Goal: Information Seeking & Learning: Learn about a topic

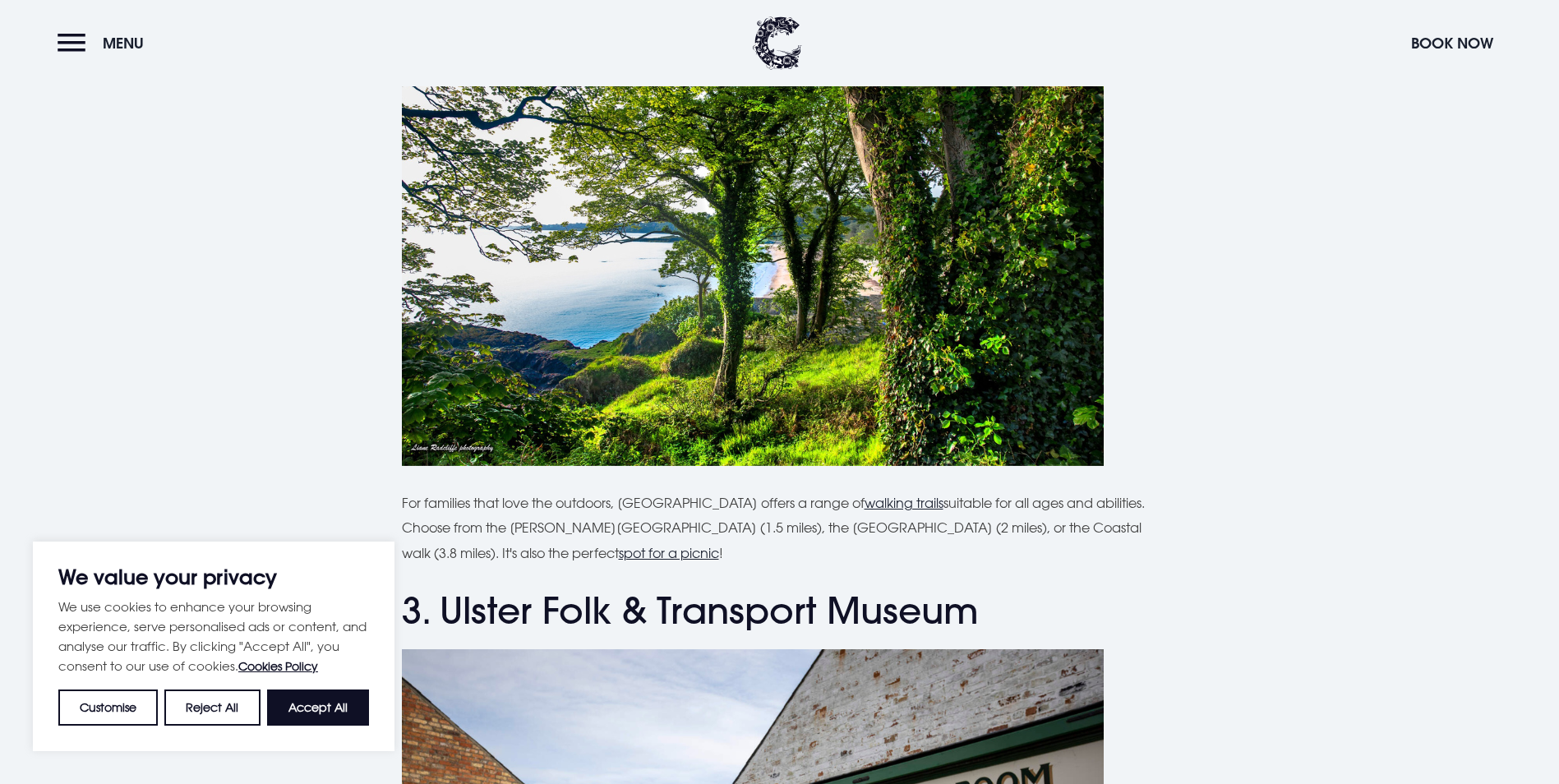
scroll to position [1643, 0]
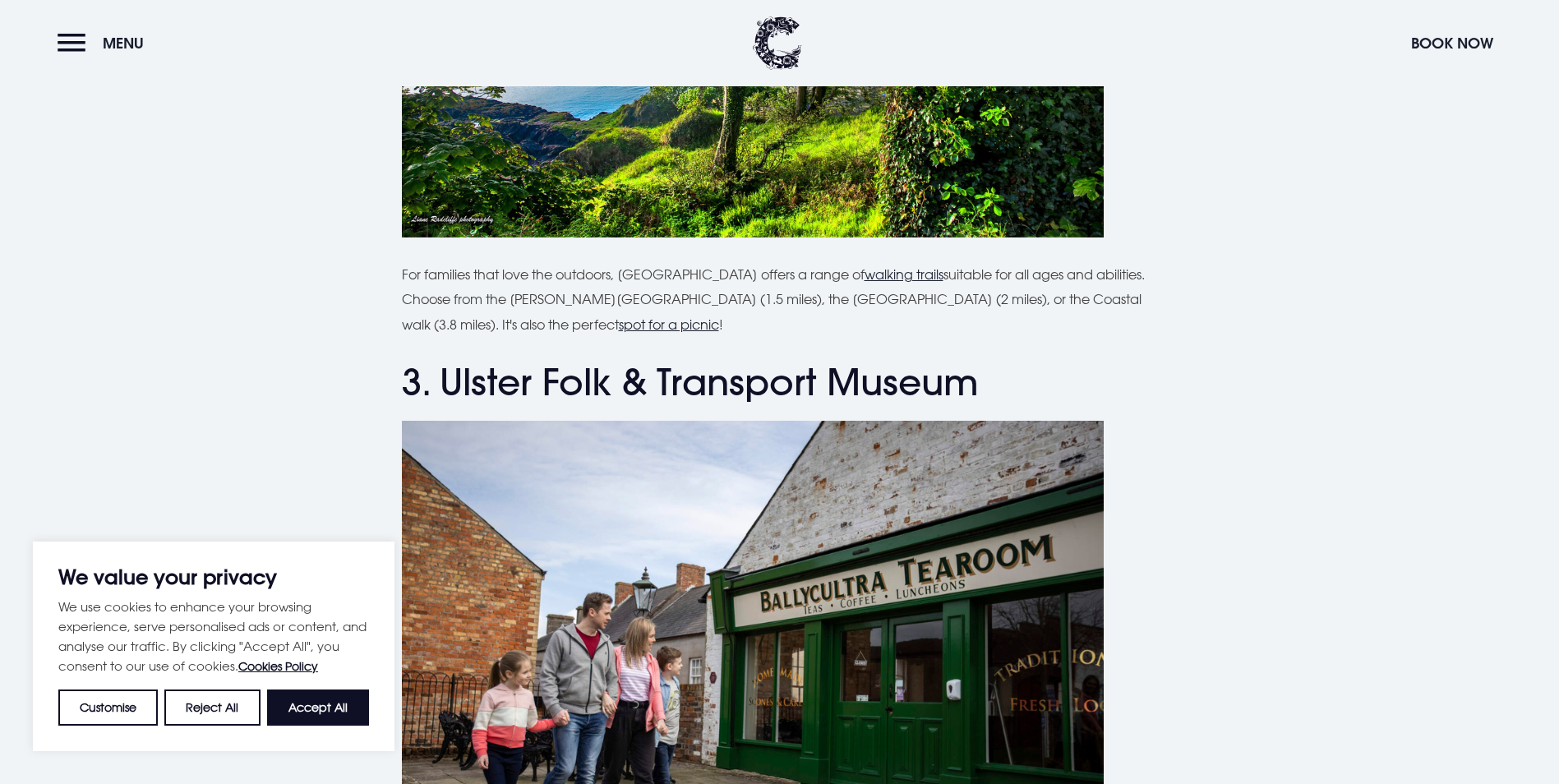
click at [311, 678] on div "We use cookies to enhance your browsing experience, serve personalised ads or c…" at bounding box center [213, 661] width 310 height 129
click at [320, 704] on button "Accept All" at bounding box center [318, 706] width 102 height 36
checkbox input "true"
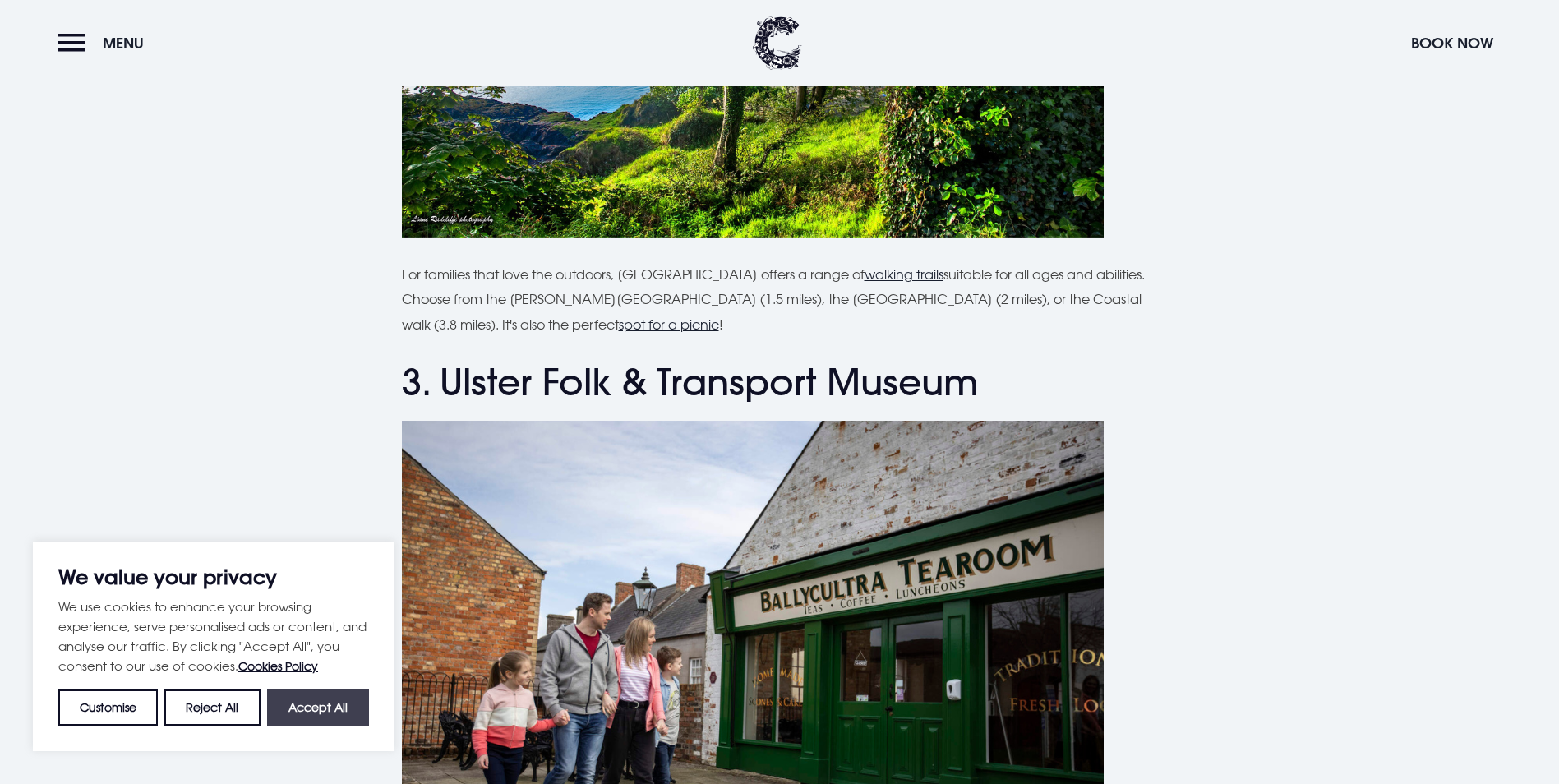
checkbox input "true"
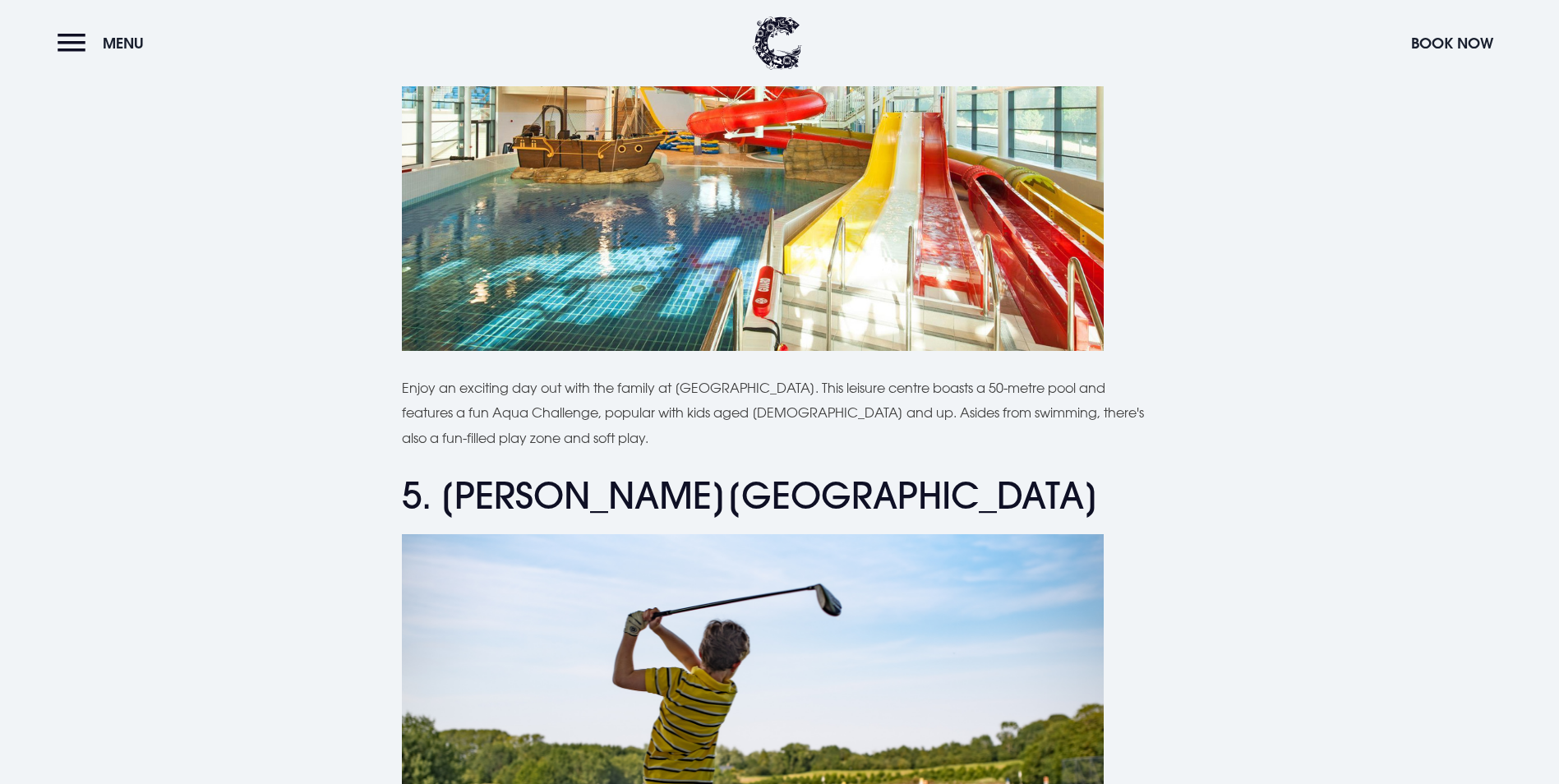
scroll to position [2465, 0]
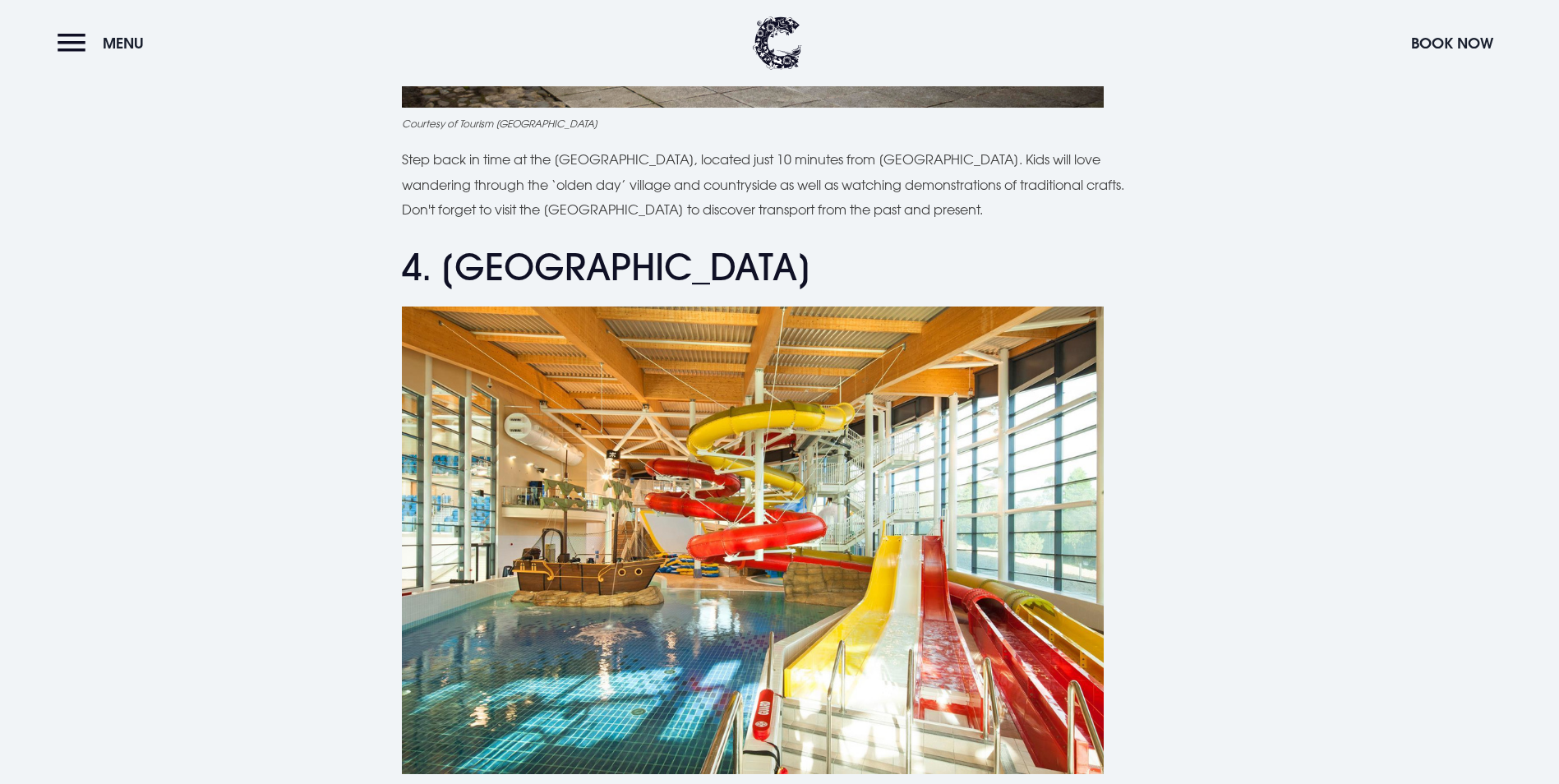
drag, startPoint x: 592, startPoint y: 185, endPoint x: 443, endPoint y: 122, distance: 161.8
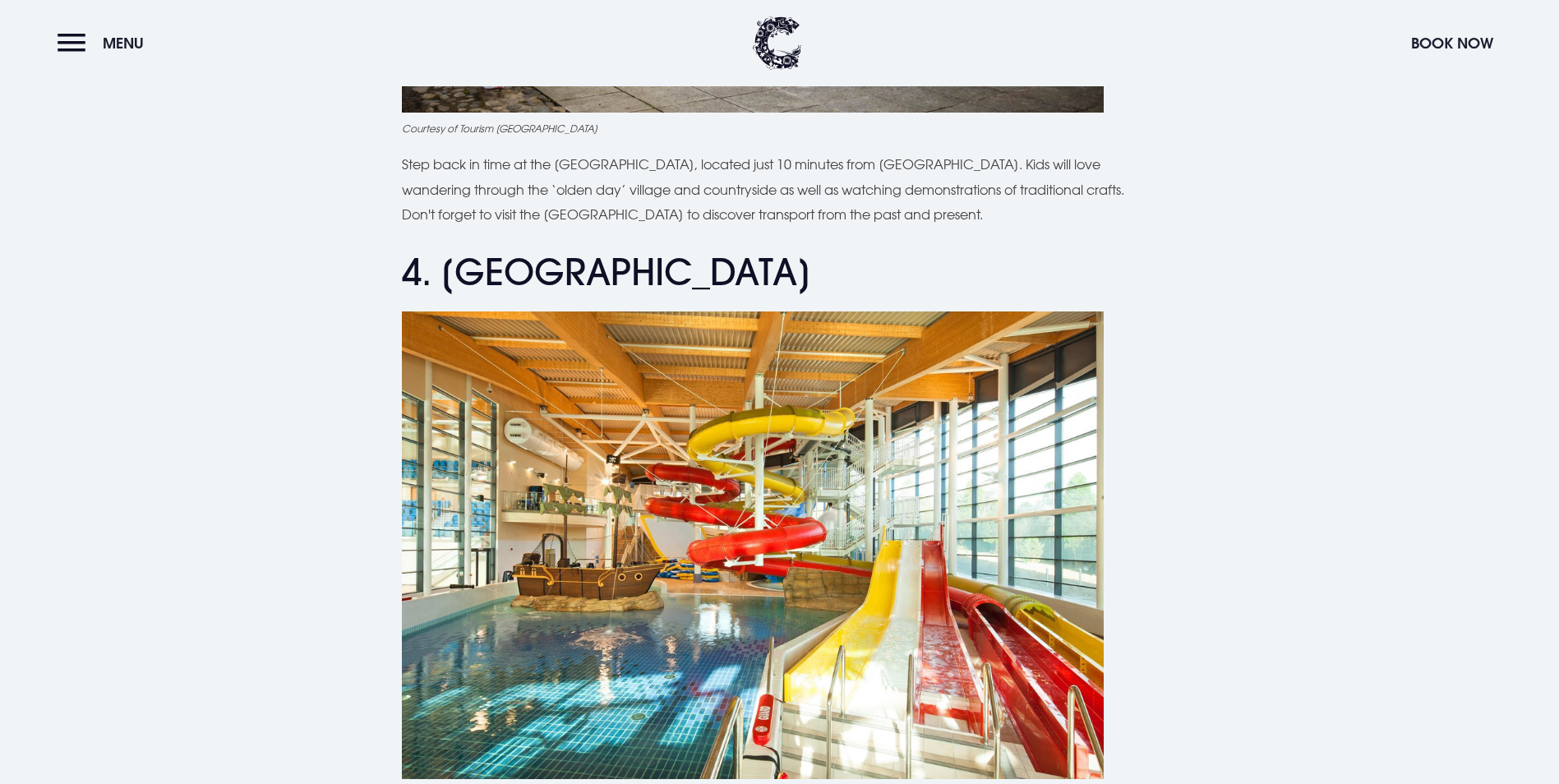
drag, startPoint x: 441, startPoint y: 183, endPoint x: 577, endPoint y: 215, distance: 139.7
click at [577, 250] on h2 "4. [GEOGRAPHIC_DATA]" at bounding box center [780, 271] width 756 height 43
